Goal: Information Seeking & Learning: Learn about a topic

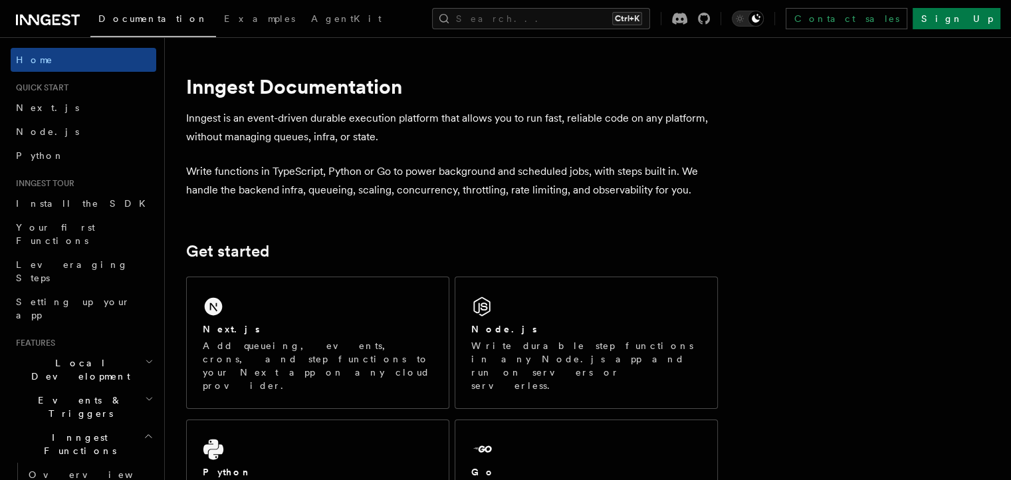
click at [102, 426] on h2 "Inngest Functions" at bounding box center [84, 444] width 146 height 37
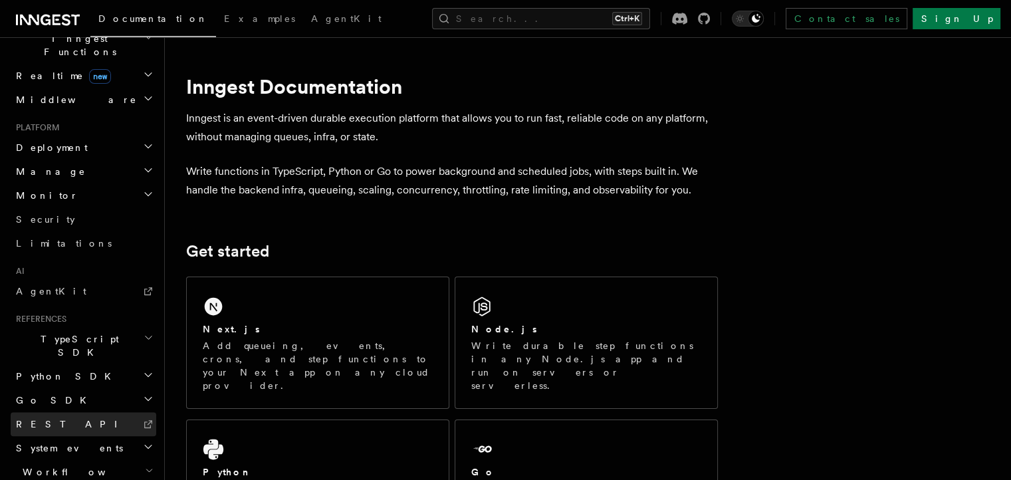
scroll to position [416, 0]
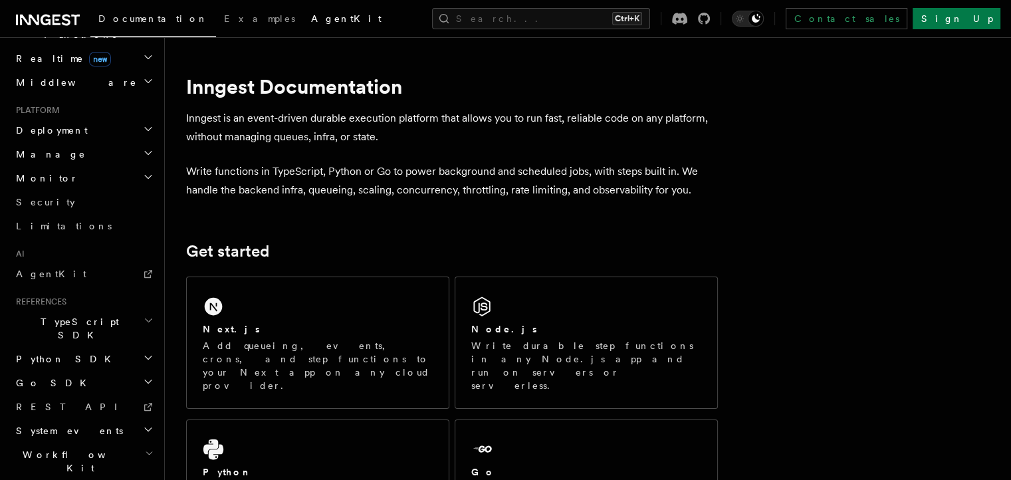
click at [311, 21] on span "AgentKit" at bounding box center [346, 18] width 70 height 11
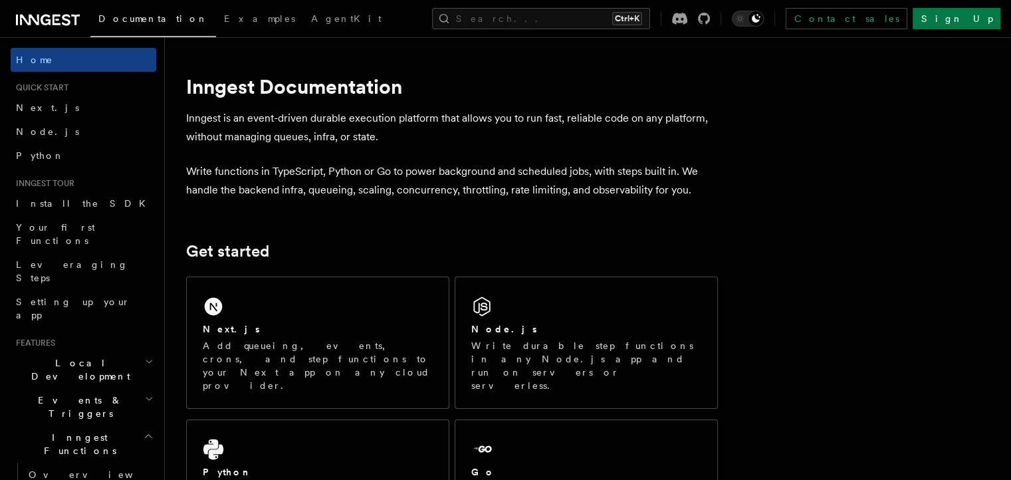
click at [76, 431] on span "Inngest Functions" at bounding box center [77, 444] width 133 height 27
click at [90, 426] on h2 "Inngest Functions" at bounding box center [84, 444] width 146 height 37
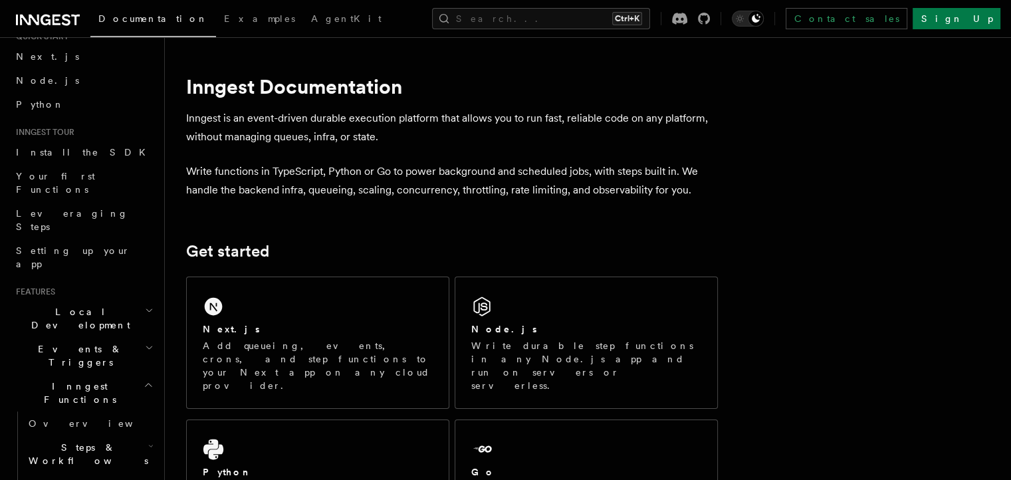
scroll to position [133, 0]
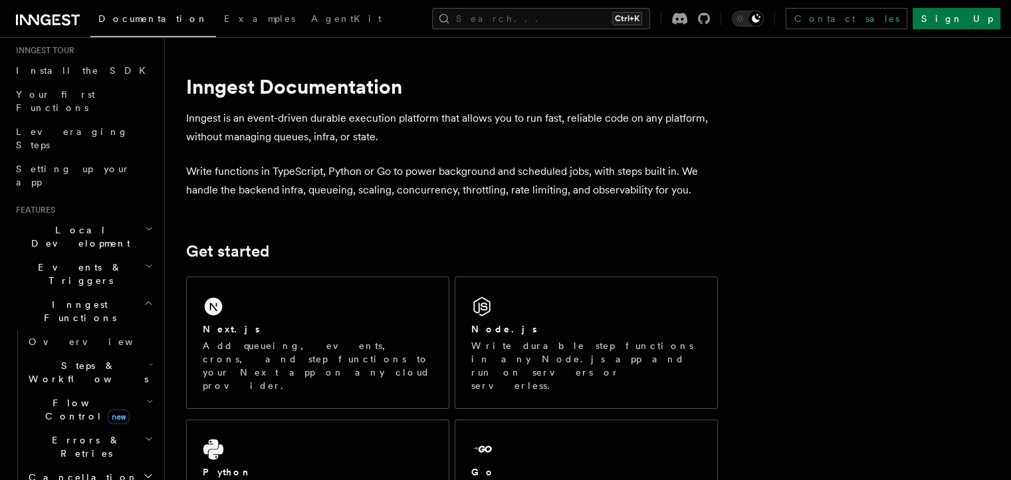
click at [93, 359] on span "Steps & Workflows" at bounding box center [85, 372] width 125 height 27
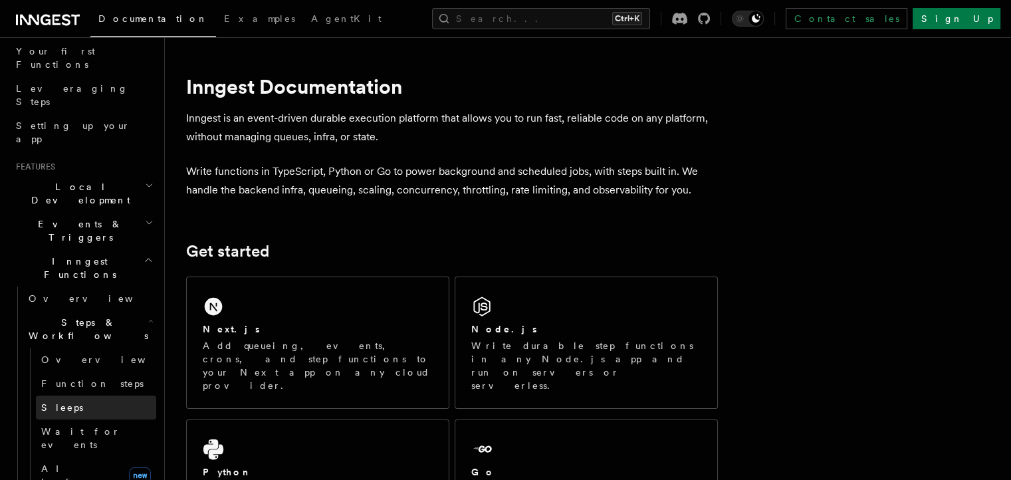
scroll to position [199, 0]
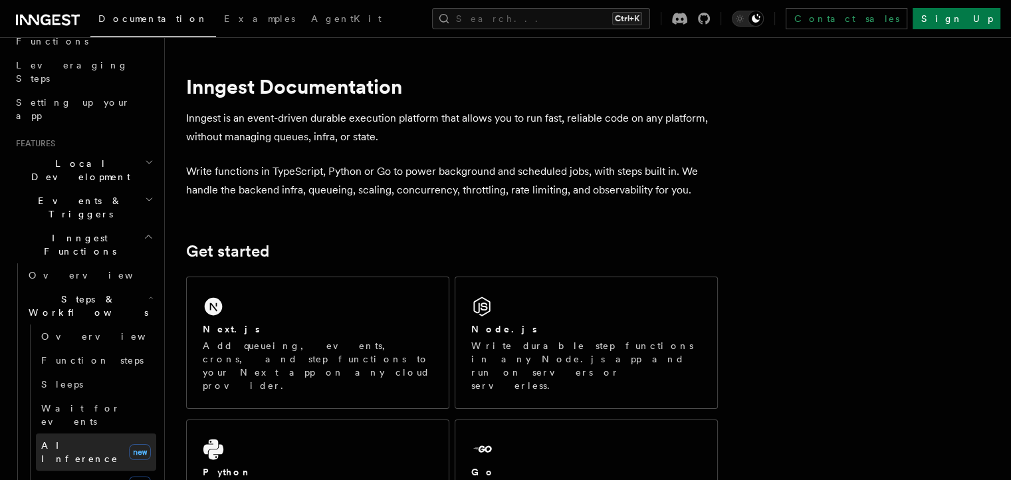
click at [79, 440] on span "AI Inference" at bounding box center [79, 452] width 77 height 24
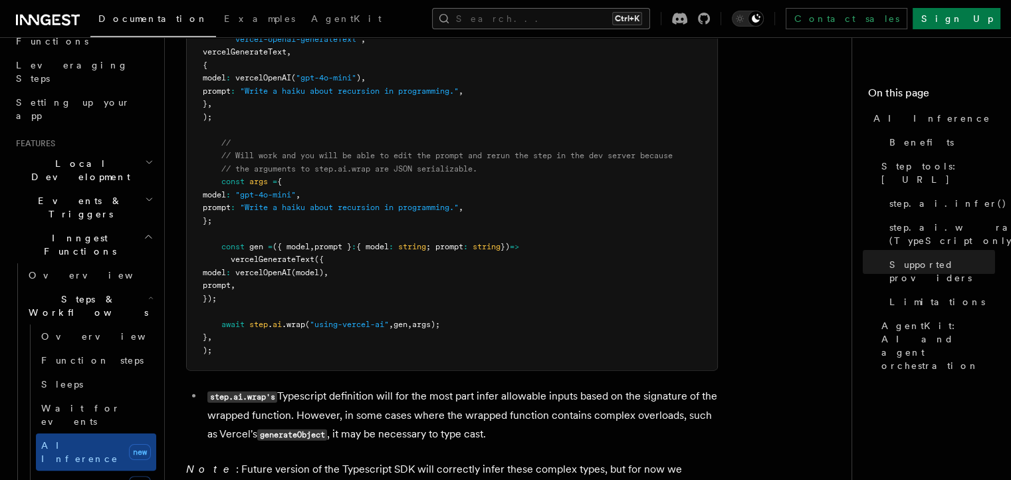
scroll to position [2992, 0]
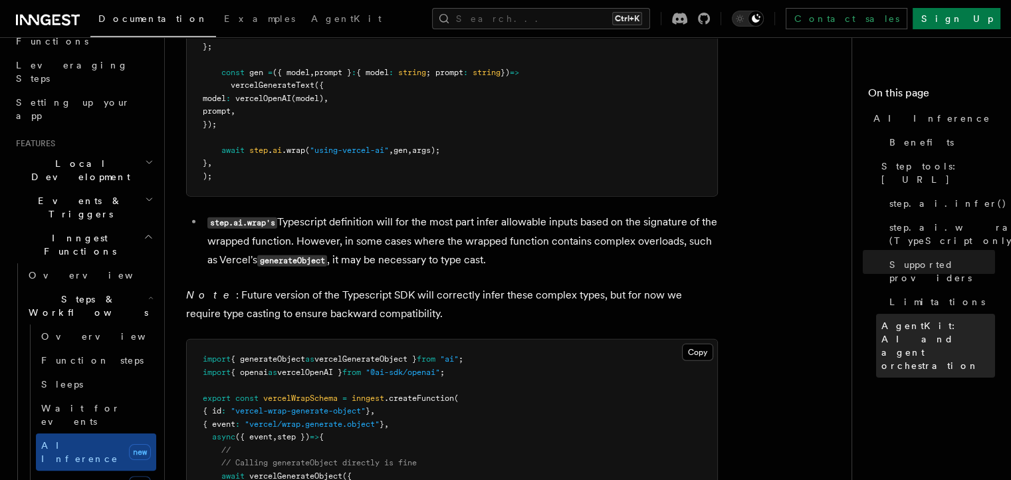
click at [915, 319] on span "AgentKit: AI and agent orchestration" at bounding box center [939, 345] width 114 height 53
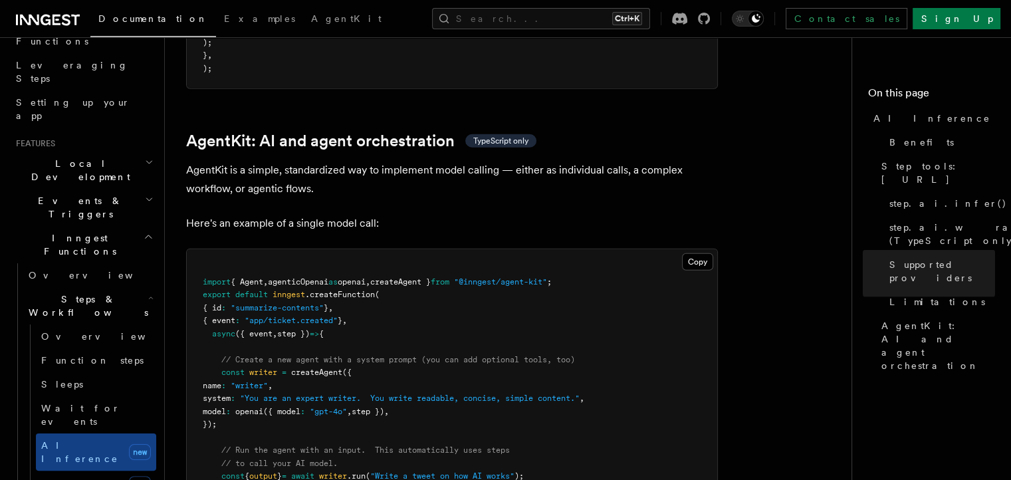
scroll to position [3851, 0]
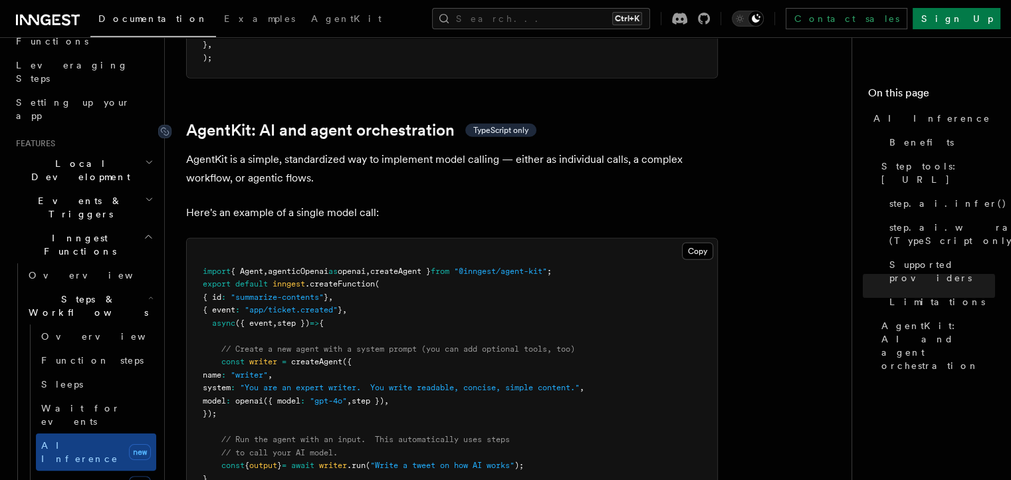
click at [428, 121] on link "AgentKit: AI and agent orchestration TypeScript only" at bounding box center [361, 130] width 350 height 19
click at [431, 121] on link "AgentKit: AI and agent orchestration TypeScript only" at bounding box center [361, 130] width 350 height 19
click at [425, 239] on pre "import { Agent , agenticOpenai as openai , createAgent } from "@inngest/agent-k…" at bounding box center [452, 382] width 531 height 286
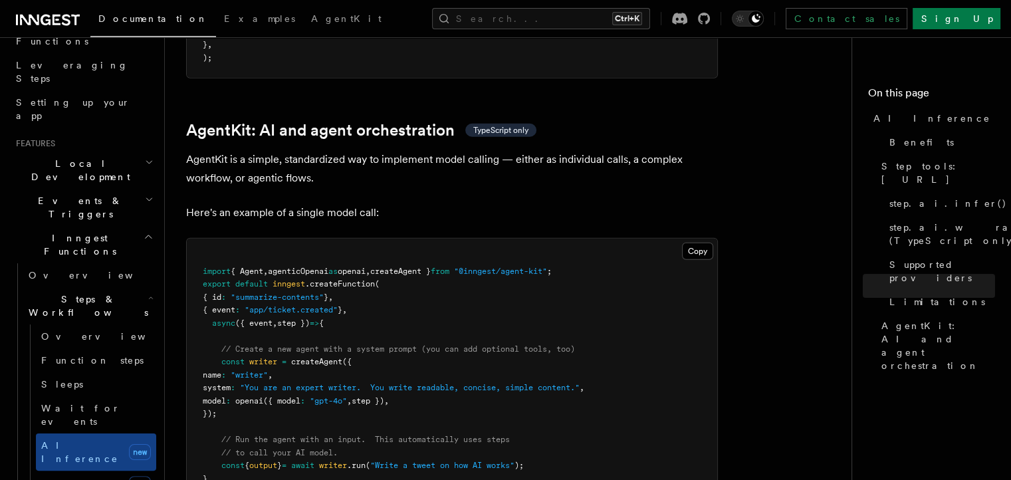
click at [425, 267] on span "createAgent }" at bounding box center [400, 271] width 61 height 9
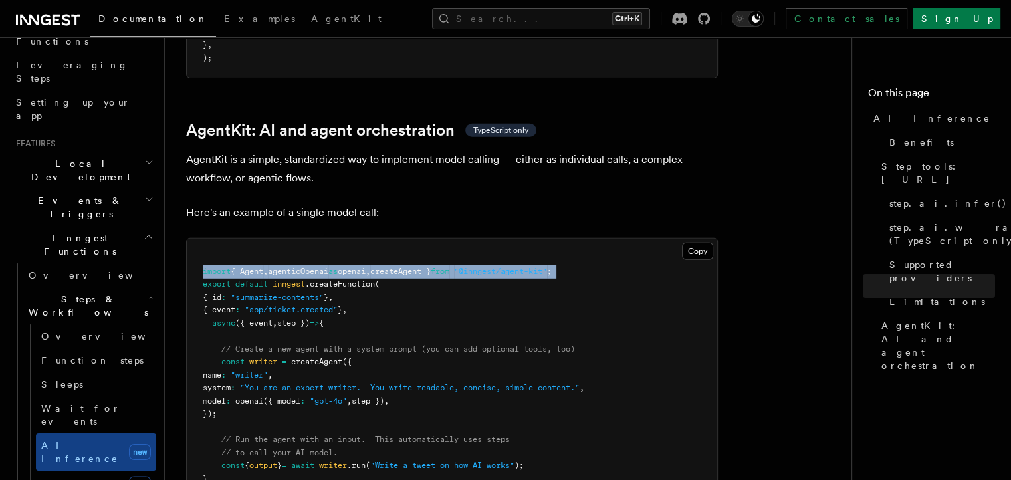
click at [425, 267] on span "createAgent }" at bounding box center [400, 271] width 61 height 9
copy code "import { Agent , agenticOpenai as openai , createAgent } from "@inngest/agent-k…"
drag, startPoint x: 265, startPoint y: 360, endPoint x: 205, endPoint y: 291, distance: 90.9
click at [205, 291] on pre "import { Agent , agenticOpenai as openai , createAgent } from "@inngest/agent-k…" at bounding box center [452, 382] width 531 height 286
copy code "// Create a new agent with a system prompt (you can add optional tools, too) co…"
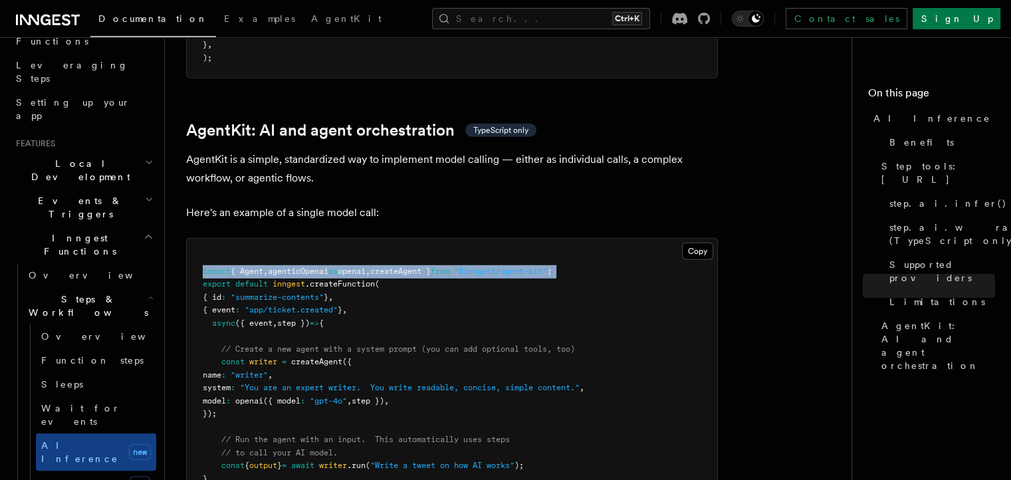
click at [359, 336] on pre "import { Agent , agenticOpenai as openai , createAgent } from "@inngest/agent-k…" at bounding box center [452, 382] width 531 height 286
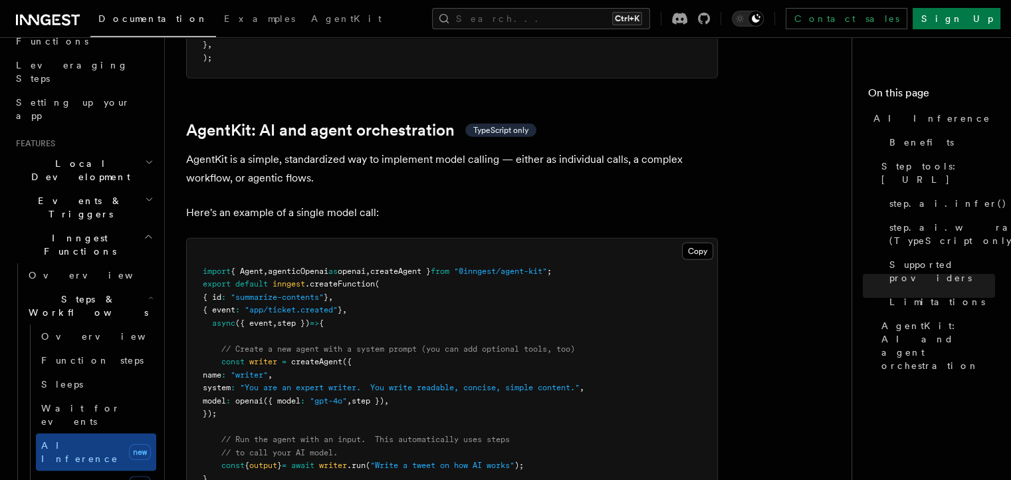
click at [583, 242] on pre "import { Agent , agenticOpenai as openai , createAgent } from "@inngest/agent-k…" at bounding box center [452, 382] width 531 height 286
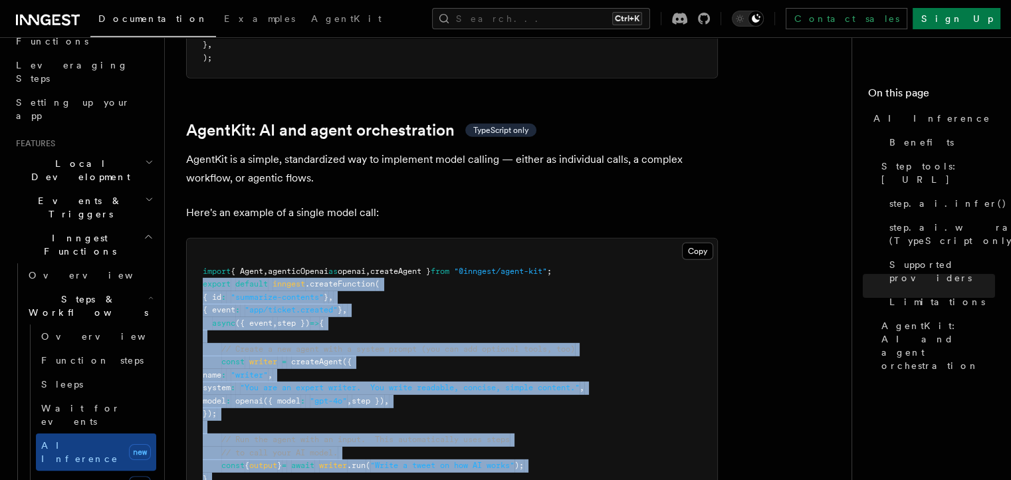
drag, startPoint x: 241, startPoint y: 442, endPoint x: 191, endPoint y: 229, distance: 219.0
click at [191, 239] on pre "import { Agent , agenticOpenai as openai , createAgent } from "@inngest/agent-k…" at bounding box center [452, 382] width 531 height 286
copy code "export default inngest .createFunction ( { id : "summarize-contents" } , { even…"
click at [408, 383] on span ""You are an expert writer. You write readable, concise, simple content."" at bounding box center [410, 387] width 340 height 9
drag, startPoint x: 260, startPoint y: 441, endPoint x: 274, endPoint y: 224, distance: 217.2
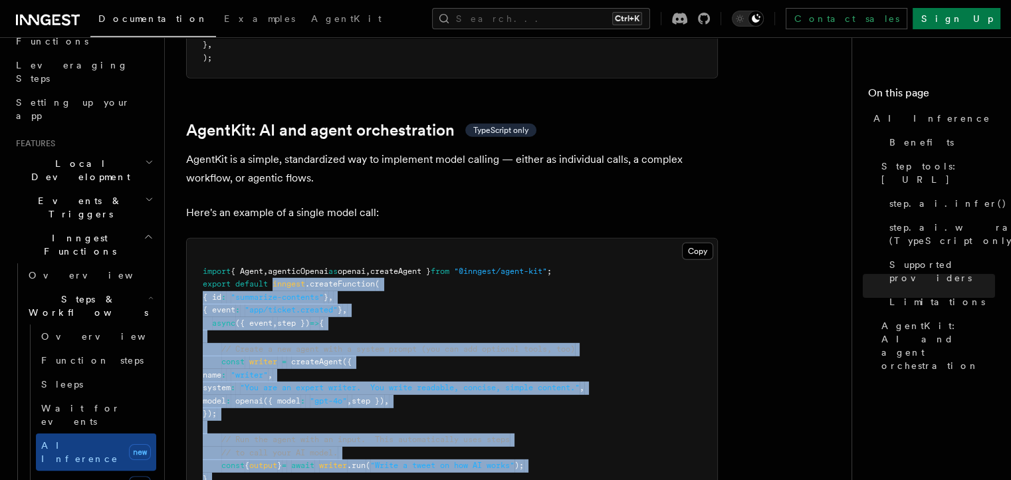
click at [274, 239] on pre "import { Agent , agenticOpenai as openai , createAgent } from "@inngest/agent-k…" at bounding box center [452, 382] width 531 height 286
copy code "inngest .createFunction ( { id : "summarize-contents" } , { event : "app/ticket…"
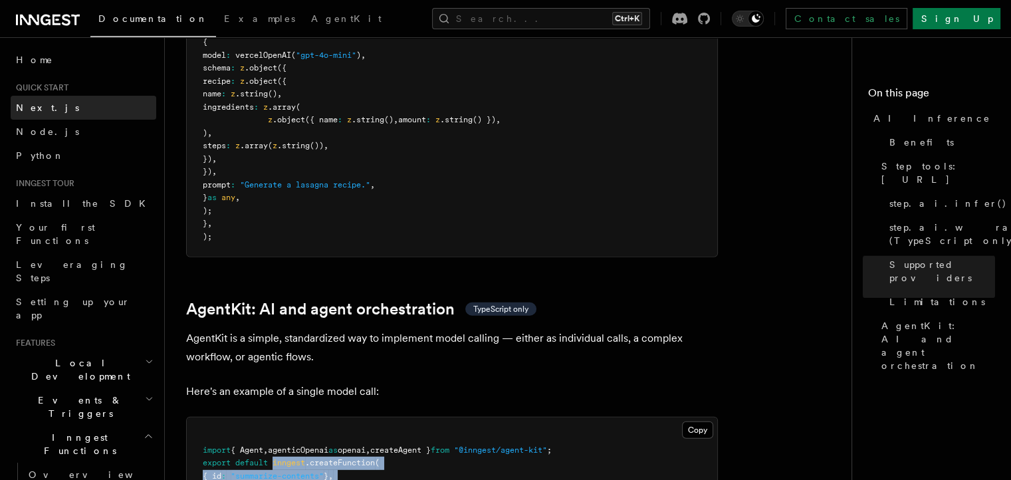
scroll to position [3519, 0]
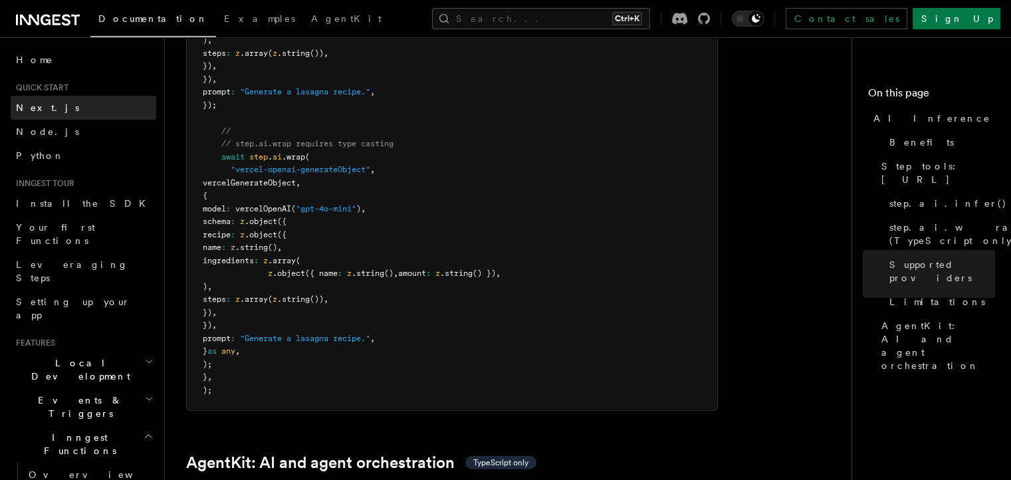
click at [36, 110] on span "Next.js" at bounding box center [47, 107] width 63 height 11
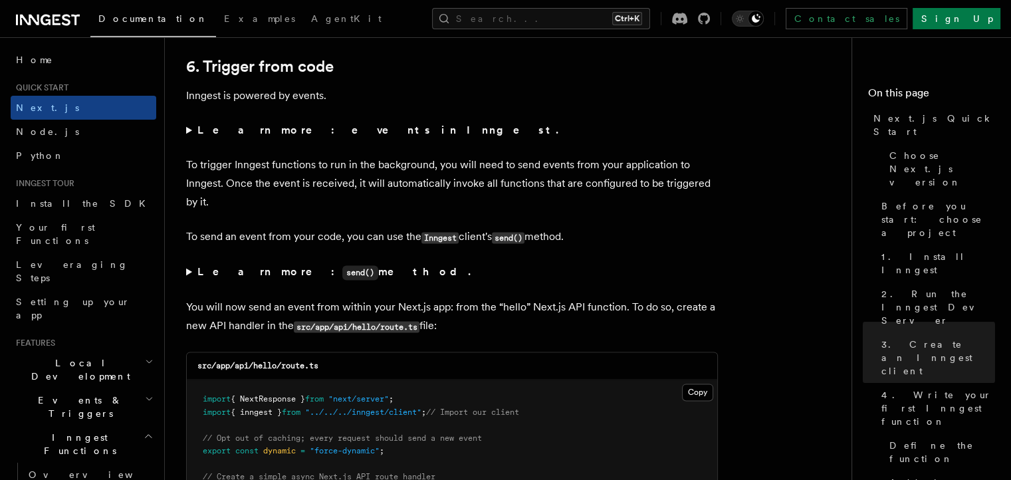
scroll to position [6981, 0]
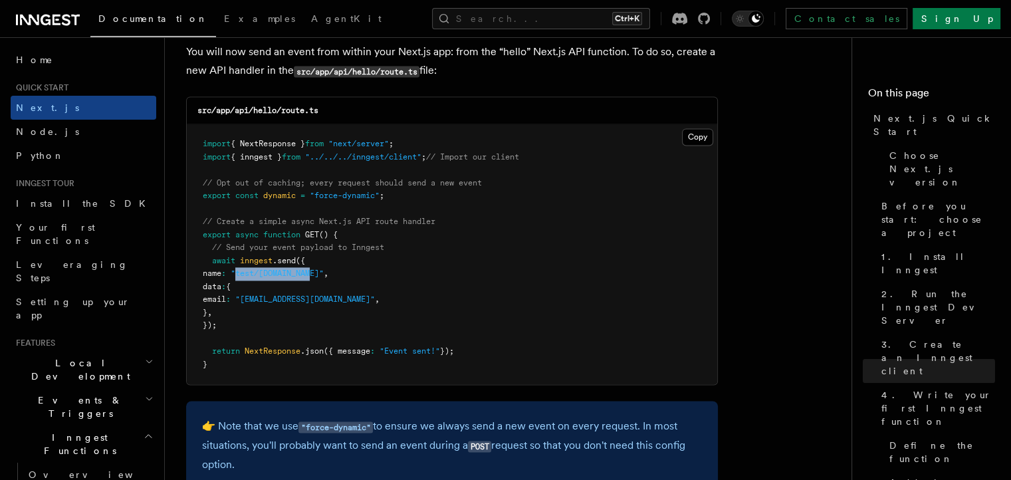
drag, startPoint x: 332, startPoint y: 279, endPoint x: 256, endPoint y: 279, distance: 75.8
click at [256, 278] on span ""test/[DOMAIN_NAME]"" at bounding box center [277, 273] width 93 height 9
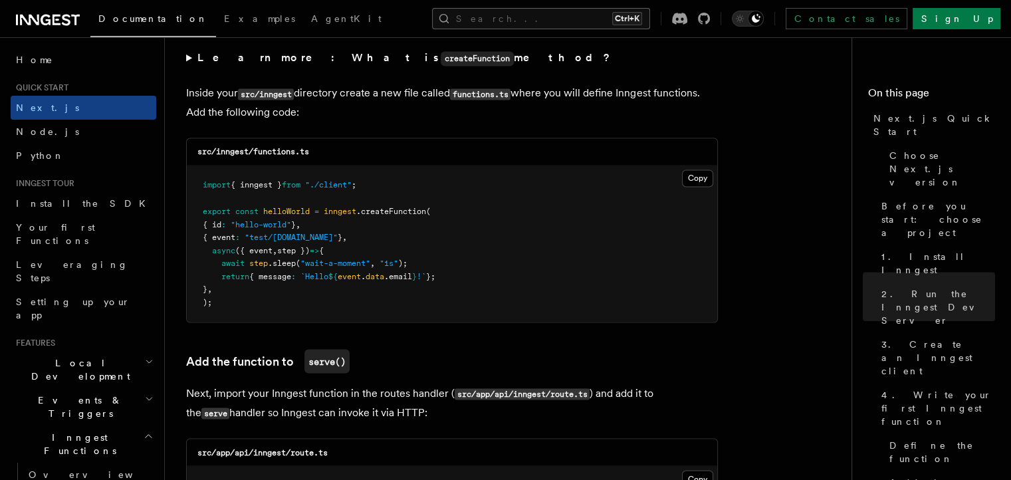
scroll to position [2020, 0]
